Goal: Navigation & Orientation: Find specific page/section

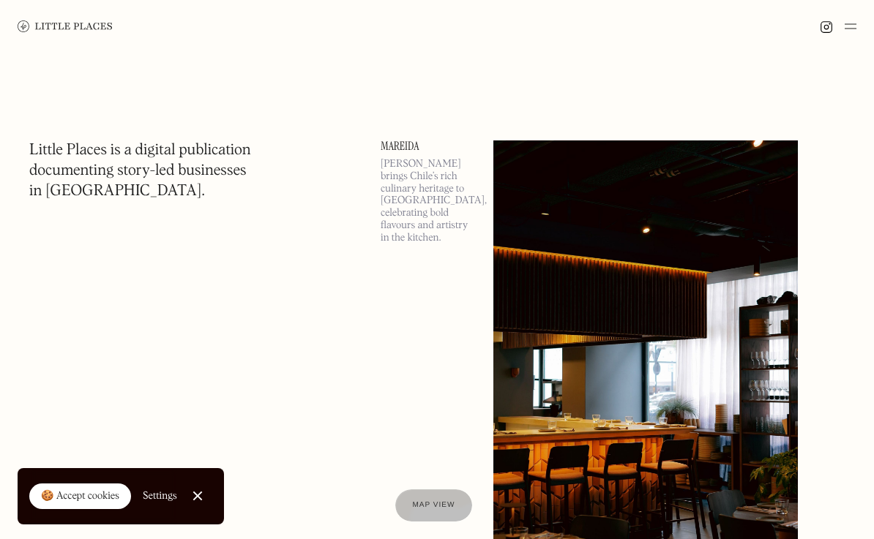
click at [851, 29] on img at bounding box center [850, 27] width 12 height 18
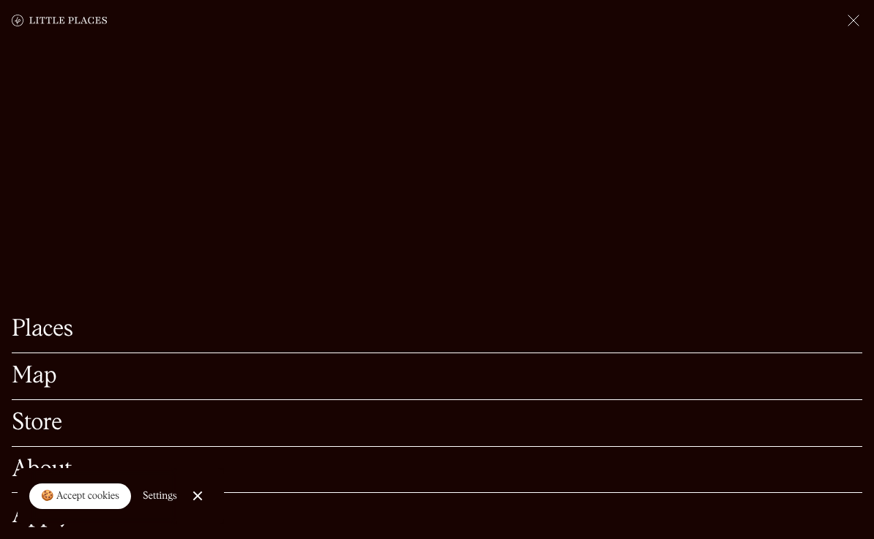
scroll to position [215, 0]
click at [41, 329] on link "Places" at bounding box center [437, 329] width 850 height 23
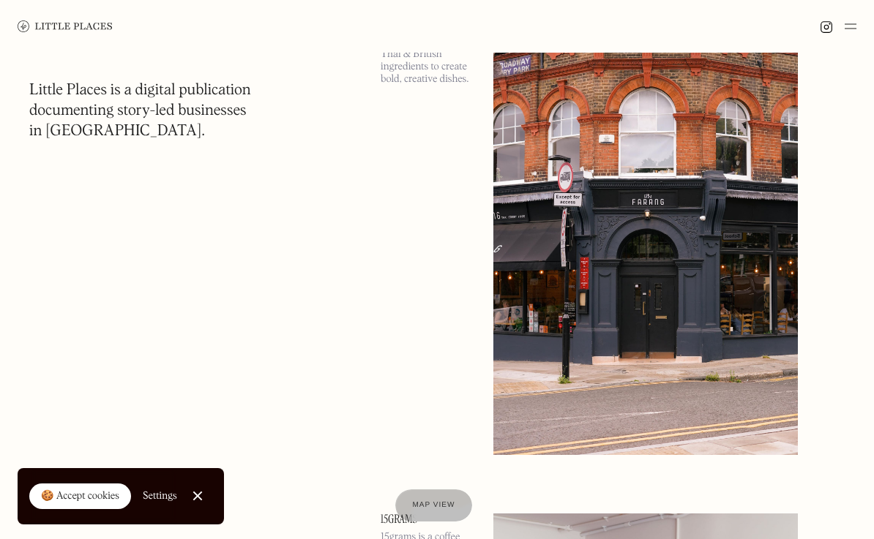
scroll to position [2744, 0]
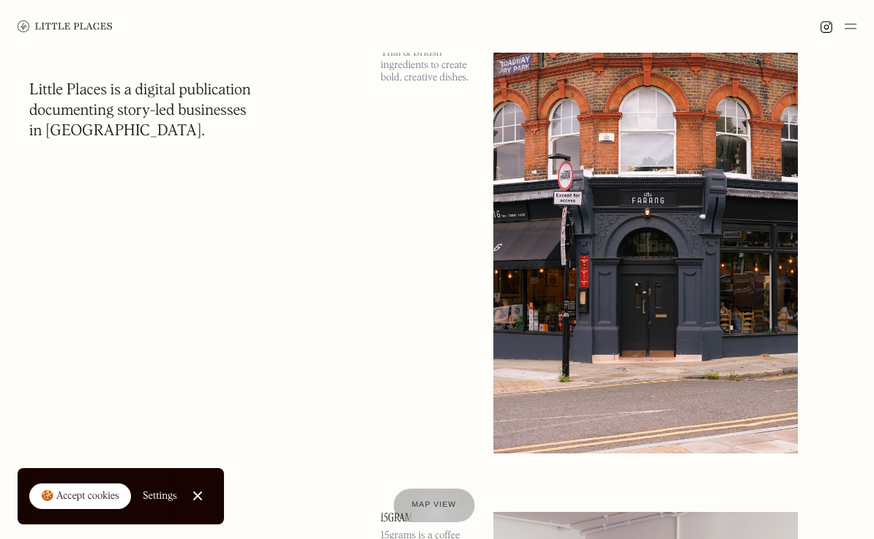
click at [434, 511] on div "Map view" at bounding box center [433, 505] width 45 height 15
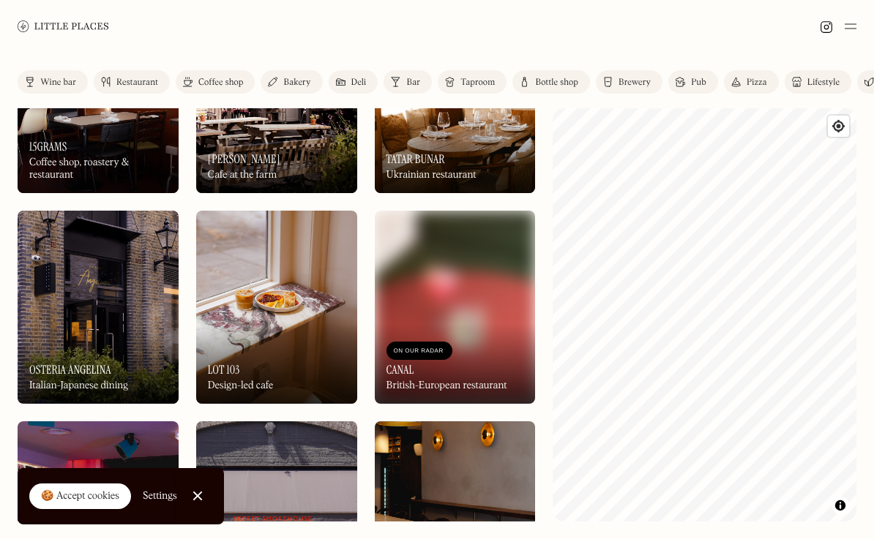
scroll to position [522, 0]
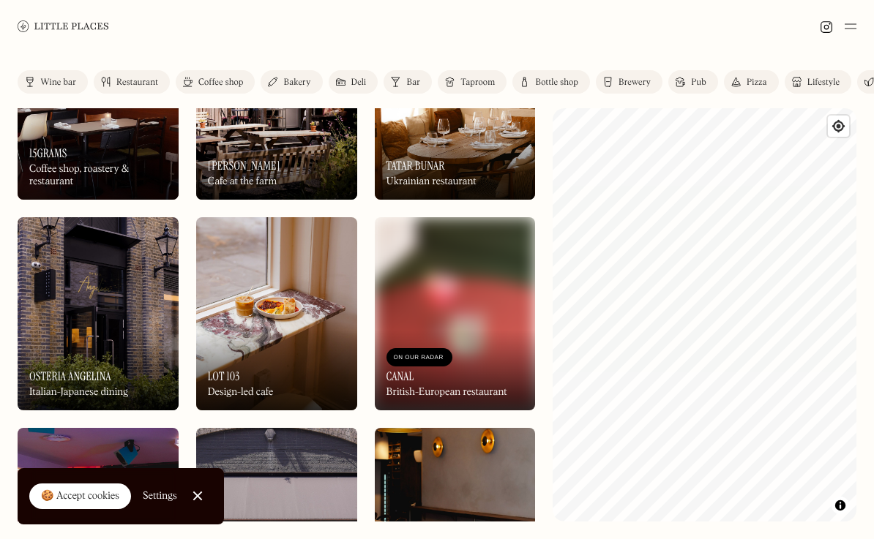
click at [451, 260] on img at bounding box center [455, 313] width 161 height 193
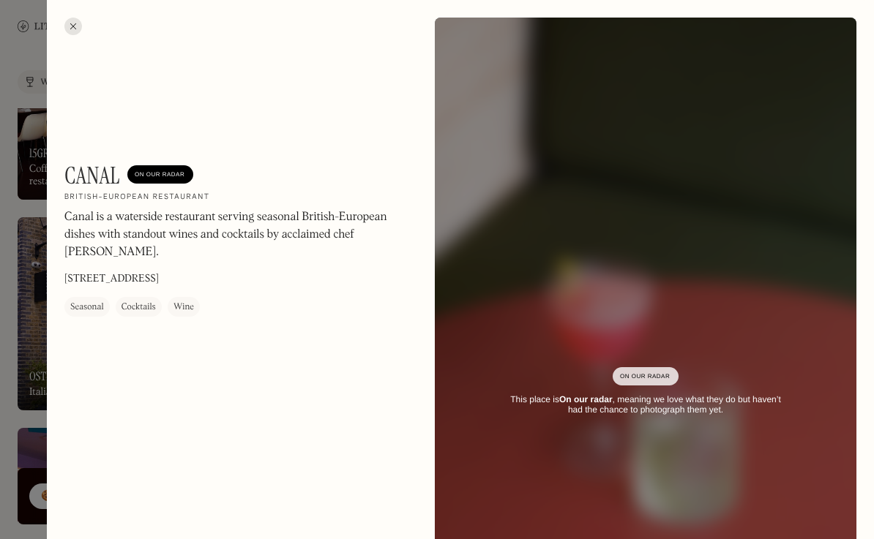
click at [73, 26] on div at bounding box center [73, 27] width 18 height 18
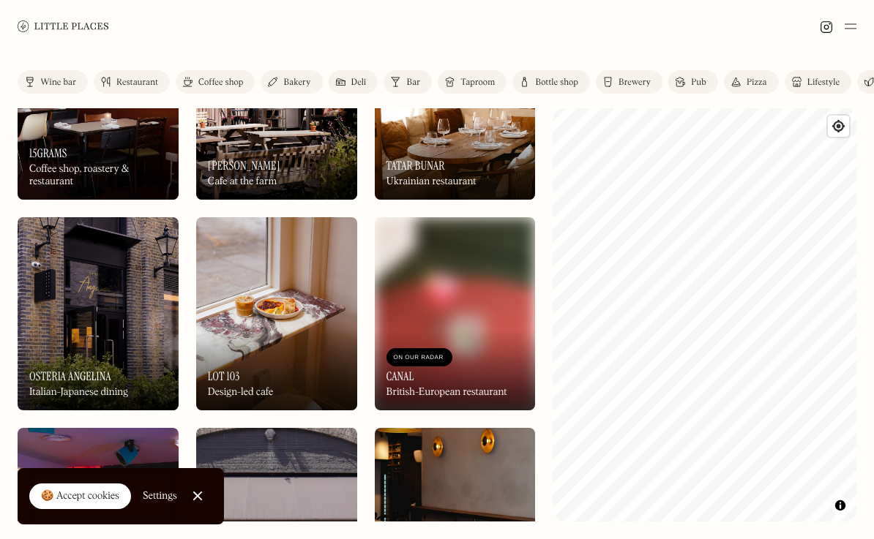
click at [92, 34] on link at bounding box center [63, 26] width 91 height 53
